Goal: Go to known website: Access a specific website the user already knows

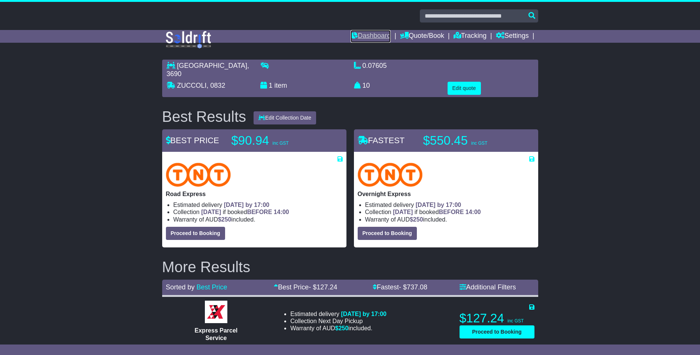
click at [371, 34] on link "Dashboard" at bounding box center [370, 36] width 40 height 13
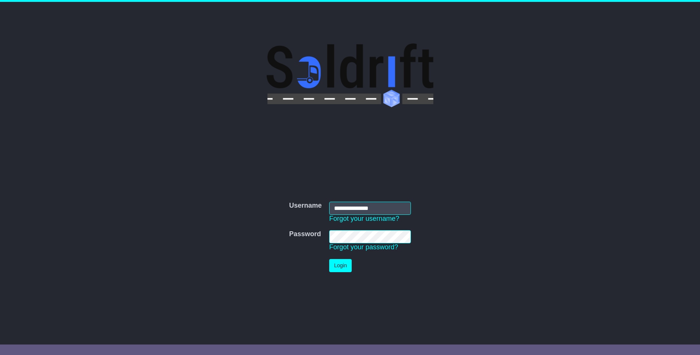
type input "**********"
click at [342, 268] on button "Login" at bounding box center [340, 265] width 22 height 13
